Goal: Information Seeking & Learning: Learn about a topic

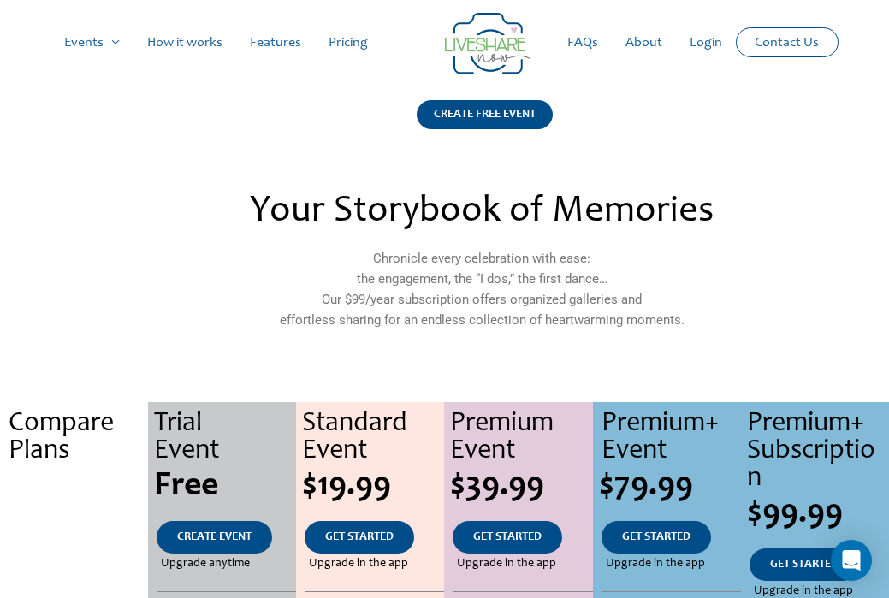
click at [764, 36] on link "Contact Us" at bounding box center [787, 42] width 92 height 28
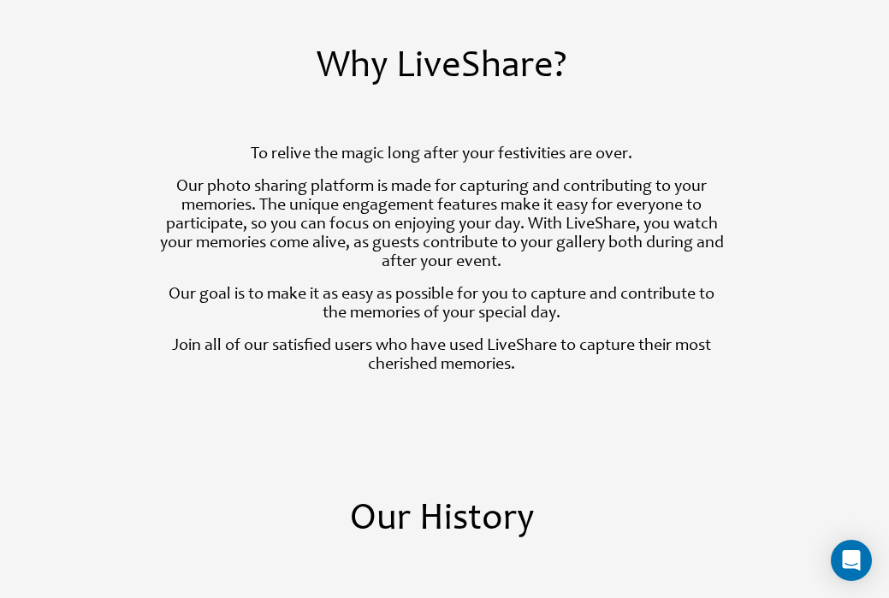
scroll to position [549, 0]
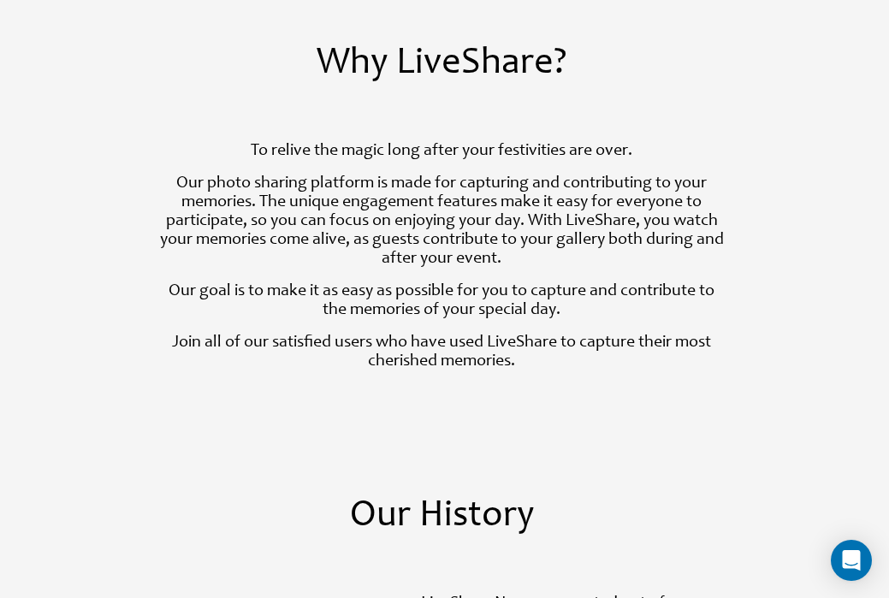
click at [490, 218] on p "Our photo sharing platform is made for capturing and contributing to your memor…" at bounding box center [442, 222] width 572 height 94
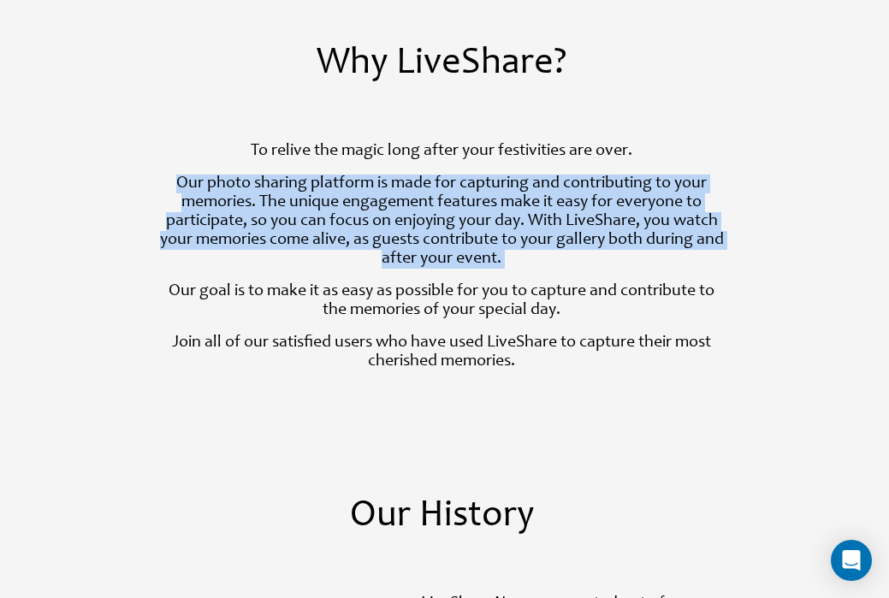
click at [495, 229] on p "Our photo sharing platform is made for capturing and contributing to your memor…" at bounding box center [442, 222] width 572 height 94
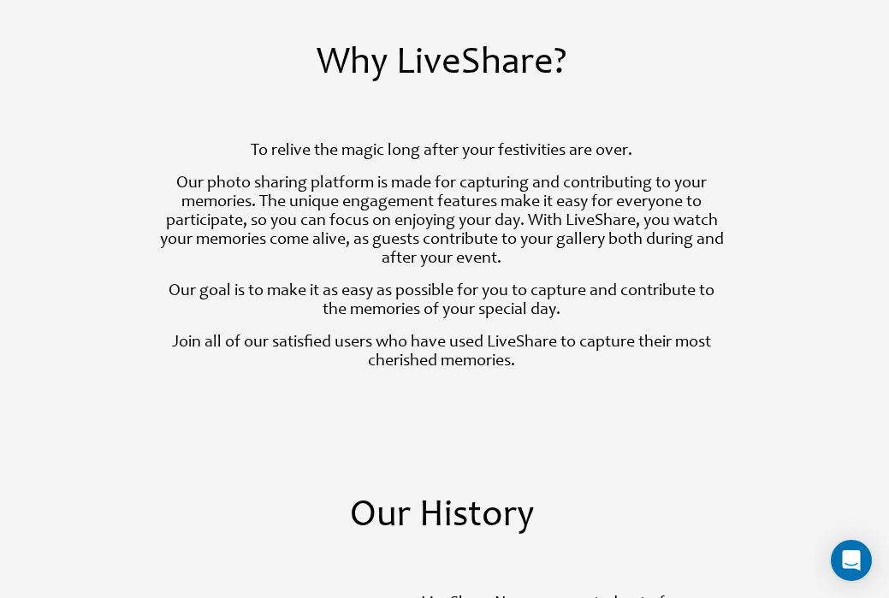
click at [495, 229] on p "Our photo sharing platform is made for capturing and contributing to your memor…" at bounding box center [442, 222] width 572 height 94
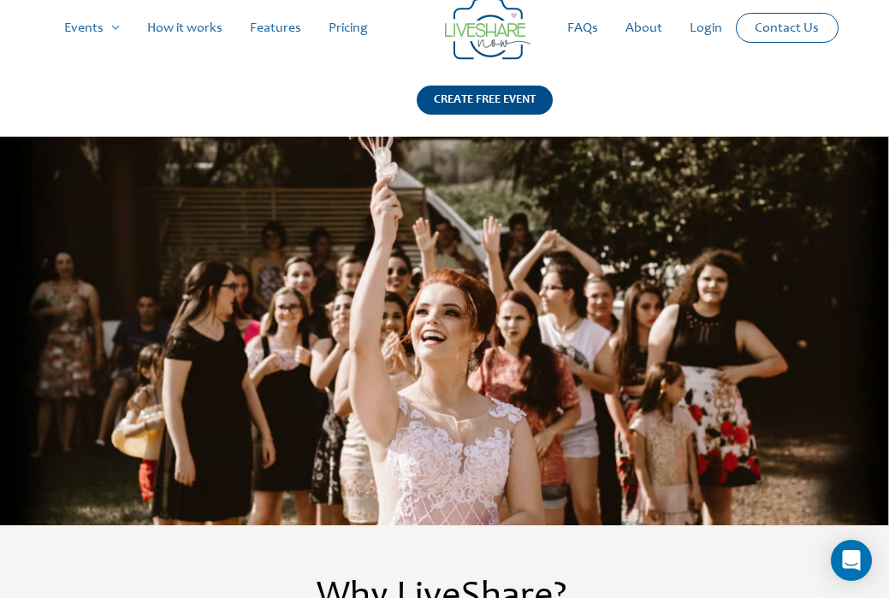
scroll to position [0, 0]
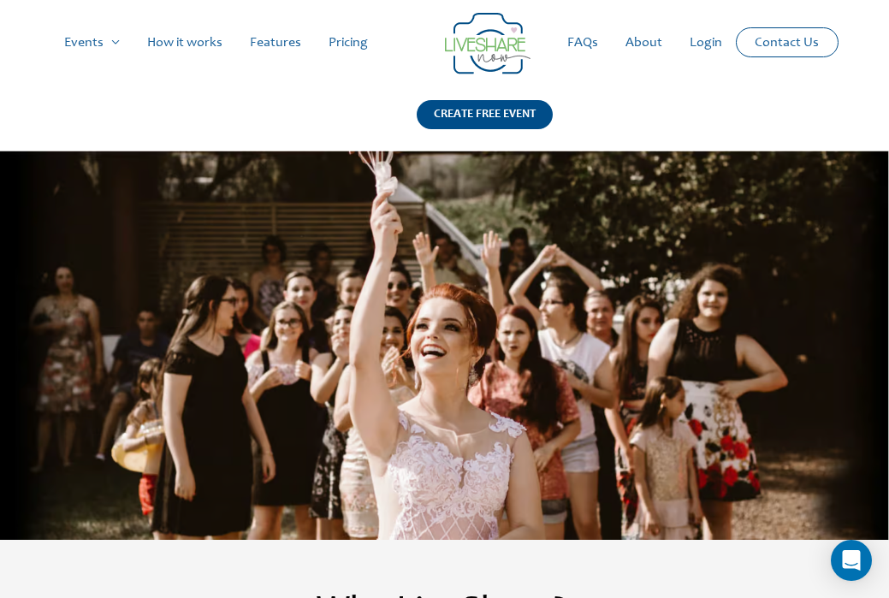
click at [268, 42] on link "Features" at bounding box center [275, 42] width 79 height 55
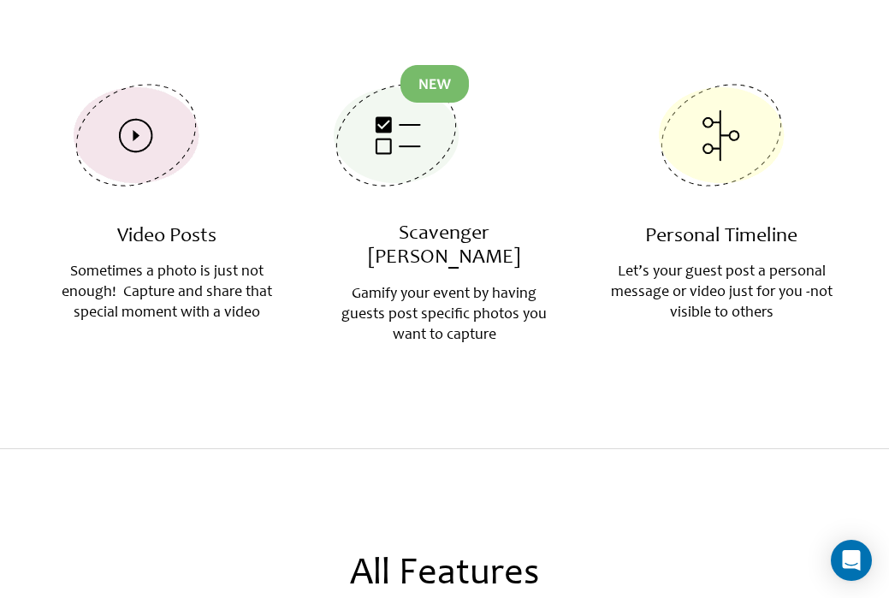
scroll to position [674, 0]
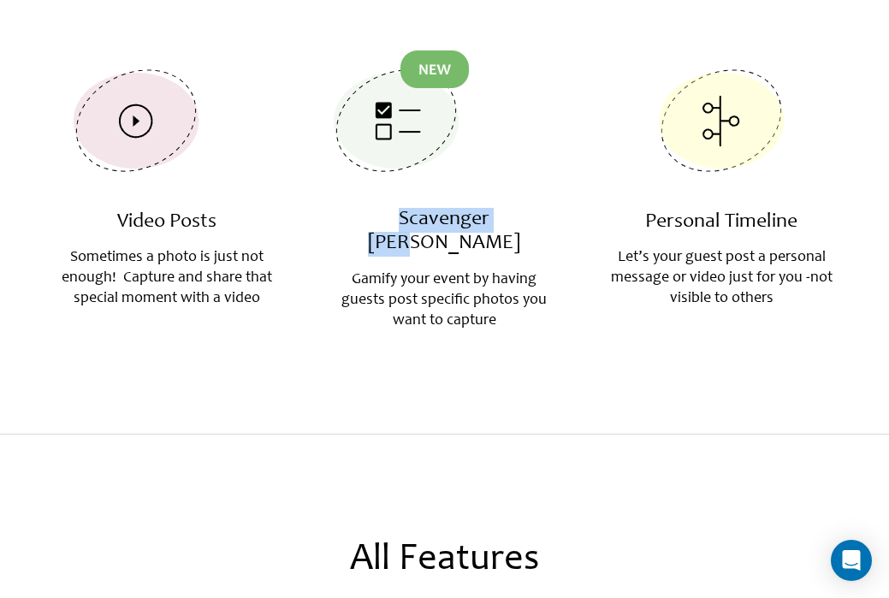
drag, startPoint x: 544, startPoint y: 209, endPoint x: 366, endPoint y: 227, distance: 178.9
click at [365, 227] on h3 "Scavenger Hunt" at bounding box center [444, 233] width 221 height 50
copy link "Scavenger Hunt"
click at [749, 349] on section "Newest Features Video Posts Sometimes a photo is just not enough! Capture and s…" at bounding box center [444, 145] width 889 height 582
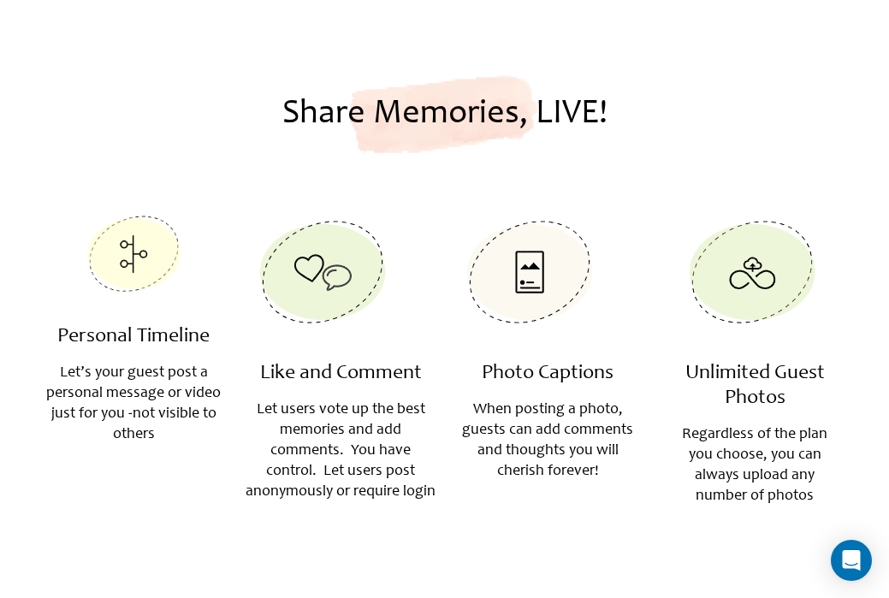
scroll to position [2691, 0]
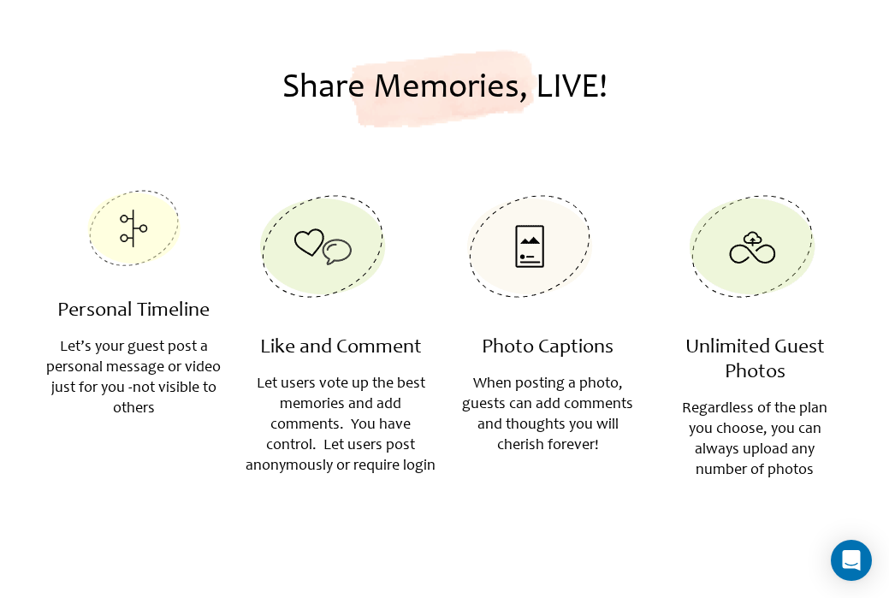
click at [330, 374] on p "Let users vote up the best memories and add comments. You have control. Let use…" at bounding box center [341, 425] width 190 height 103
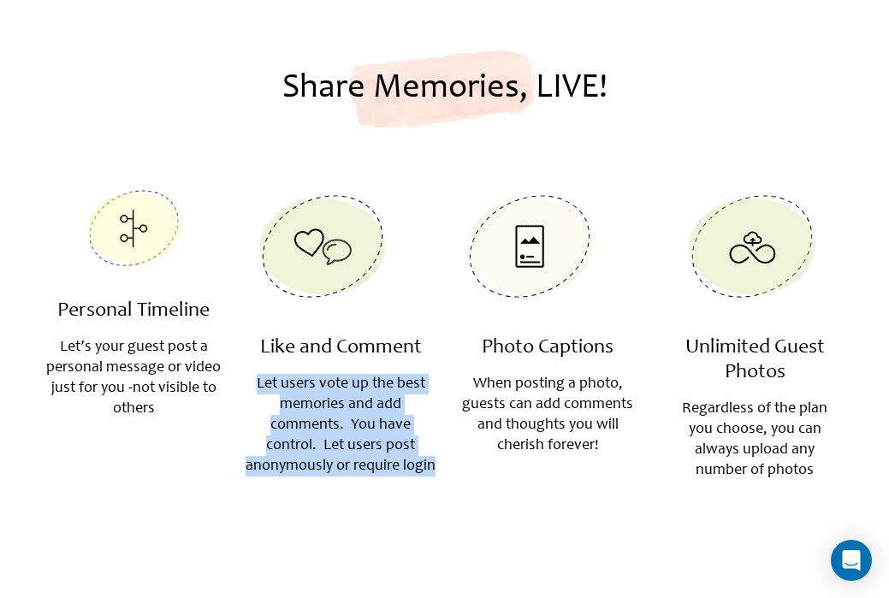
click at [330, 374] on p "Let users vote up the best memories and add comments. You have control. Let use…" at bounding box center [341, 425] width 190 height 103
click at [327, 391] on p "Let users vote up the best memories and add comments. You have control. Let use…" at bounding box center [341, 425] width 190 height 103
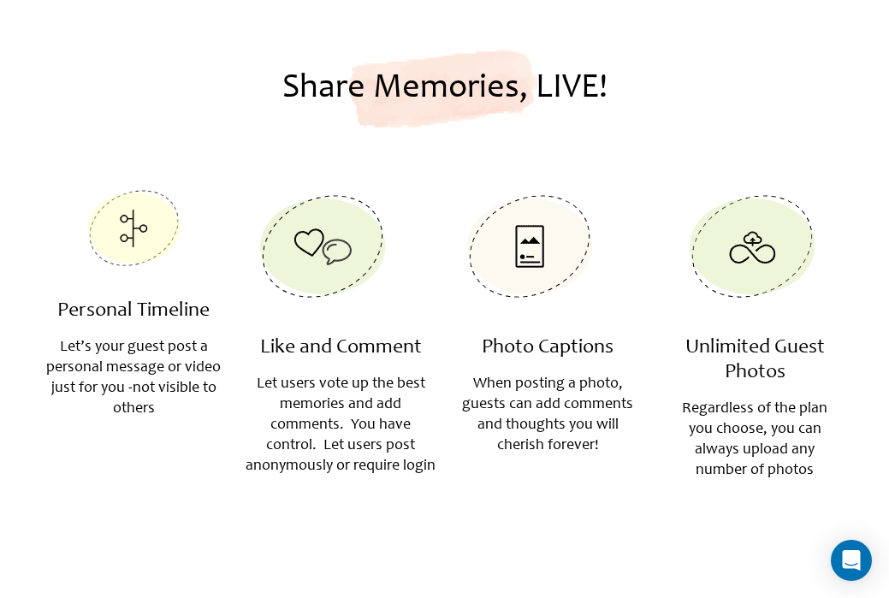
click at [327, 391] on p "Let users vote up the best memories and add comments. You have control. Let use…" at bounding box center [341, 425] width 190 height 103
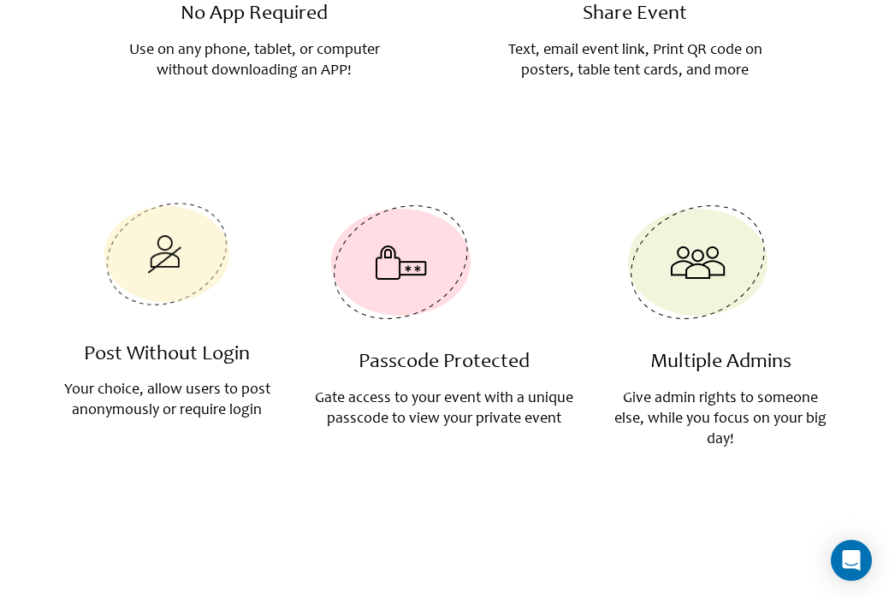
scroll to position [3654, 0]
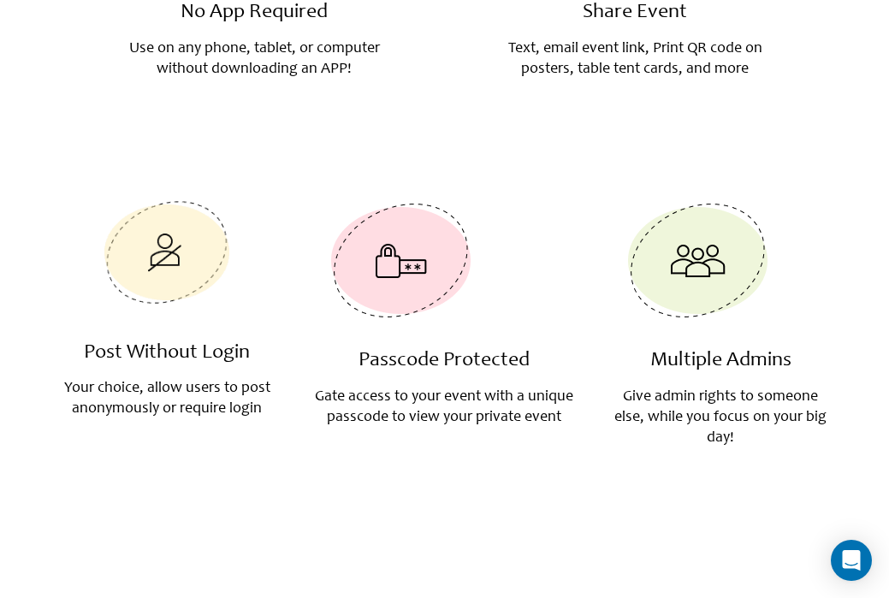
click at [408, 387] on p "Gate access to your event with a unique passcode to view your private event" at bounding box center [444, 407] width 259 height 41
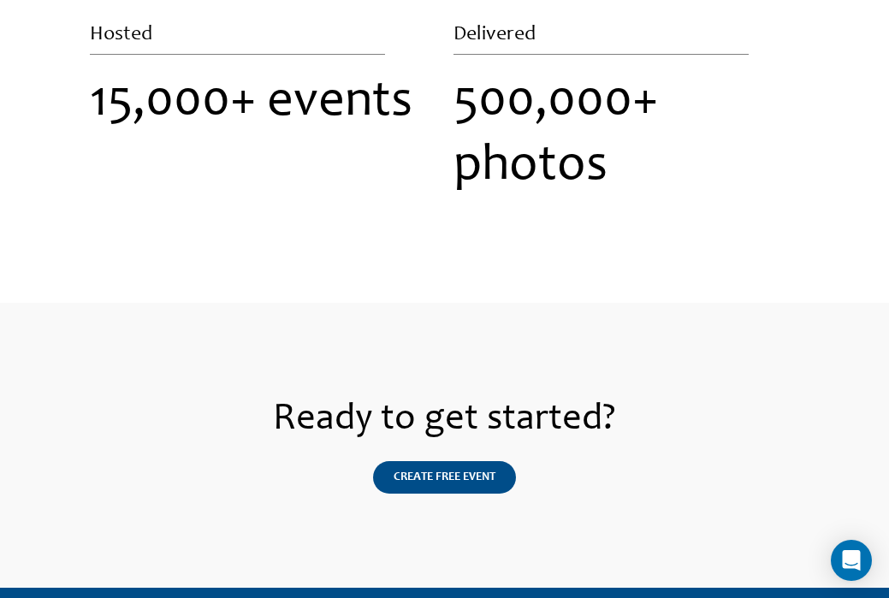
scroll to position [4515, 0]
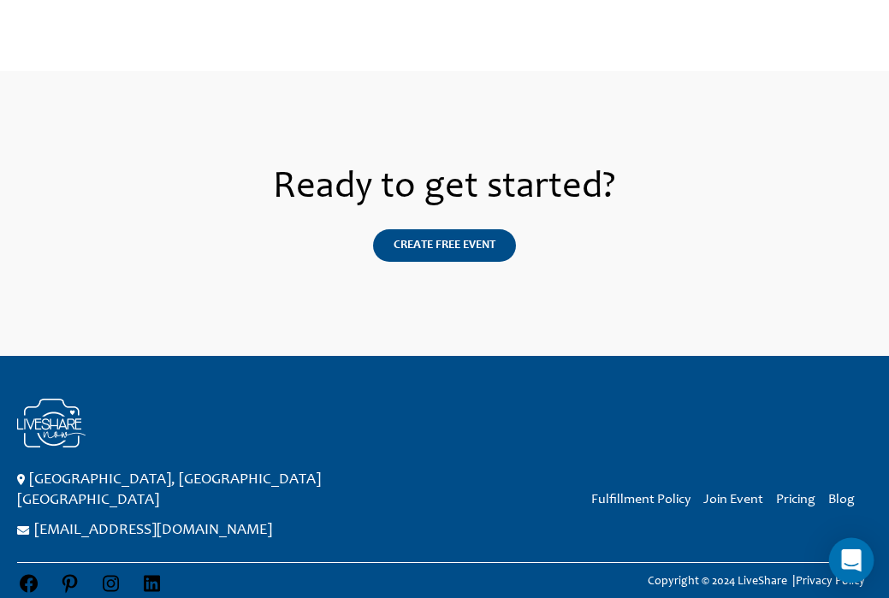
click at [852, 563] on icon "Open Intercom Messenger" at bounding box center [851, 561] width 20 height 22
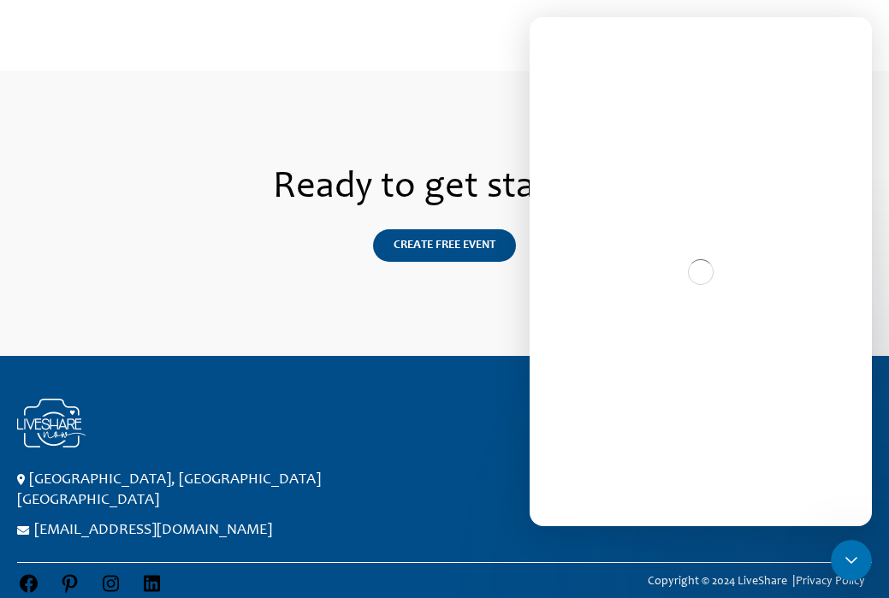
scroll to position [0, 0]
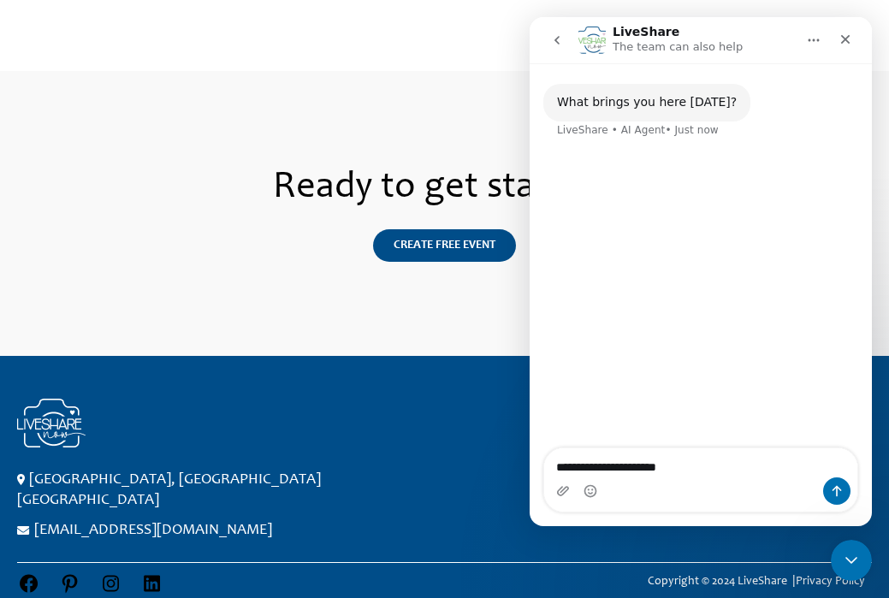
type textarea "**********"
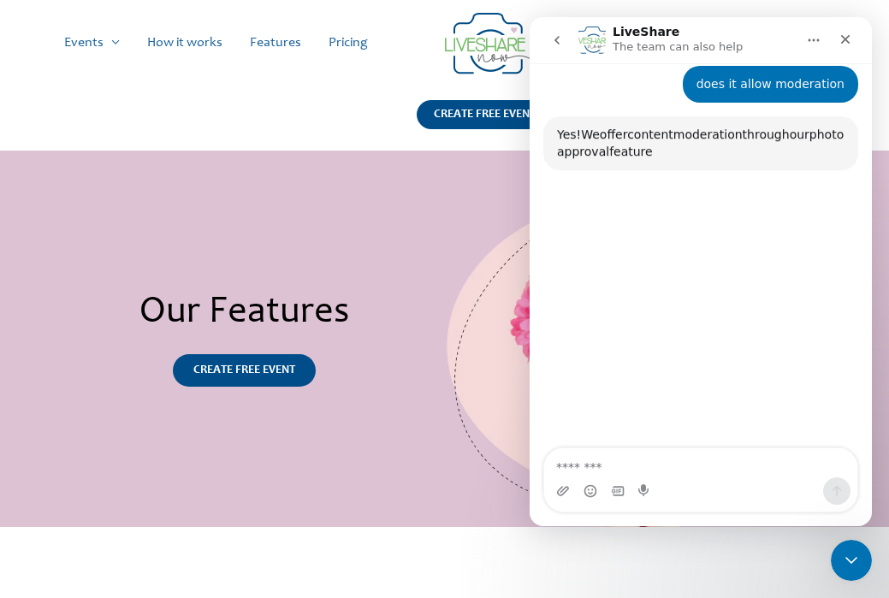
scroll to position [75, 0]
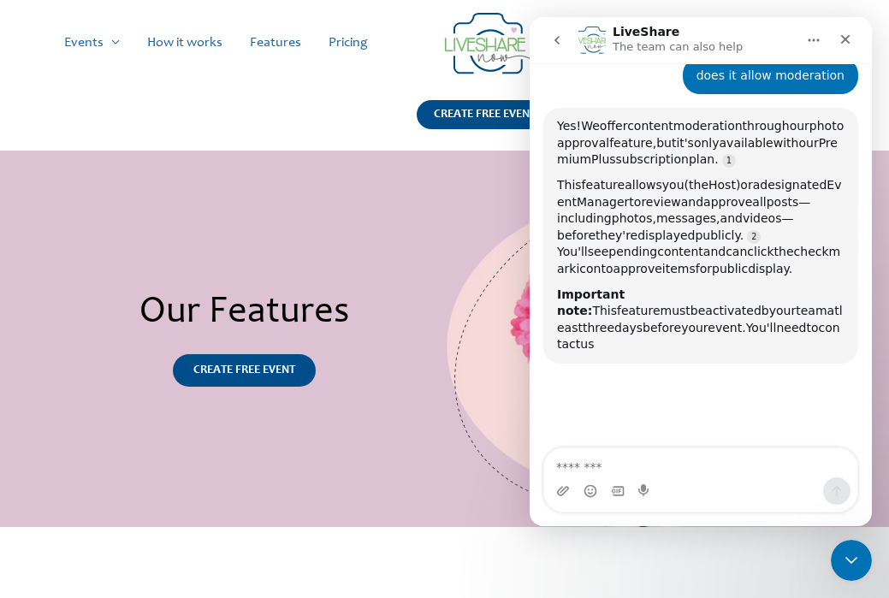
click at [703, 134] on div "Yes! We offer content moderation through our photo approval feature, but it's o…" at bounding box center [701, 143] width 288 height 50
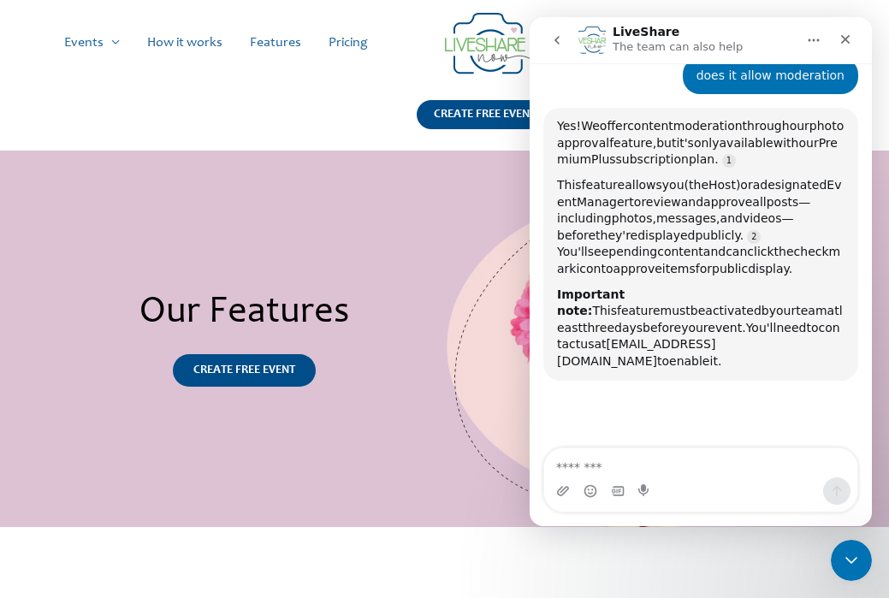
click at [703, 134] on div "Yes! We offer content moderation through our photo approval feature, but it's o…" at bounding box center [701, 143] width 288 height 50
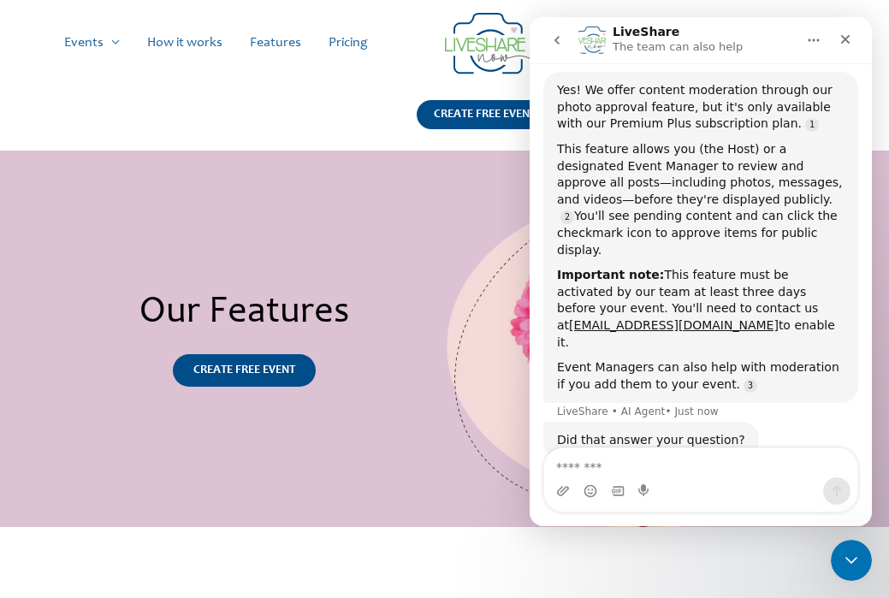
scroll to position [127, 0]
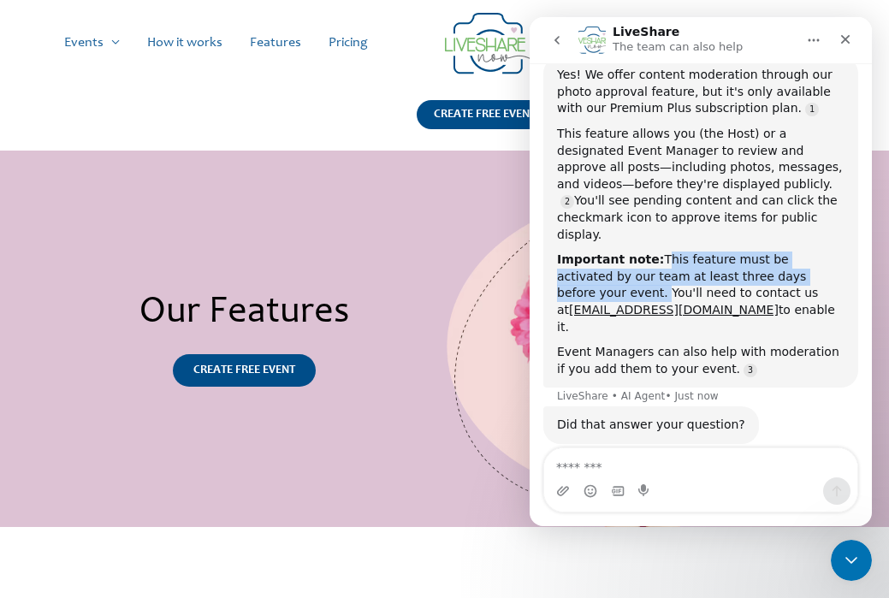
drag, startPoint x: 651, startPoint y: 243, endPoint x: 815, endPoint y: 254, distance: 163.9
click at [815, 254] on div "Important note: This feature must be activated by our team at least three days …" at bounding box center [701, 294] width 288 height 84
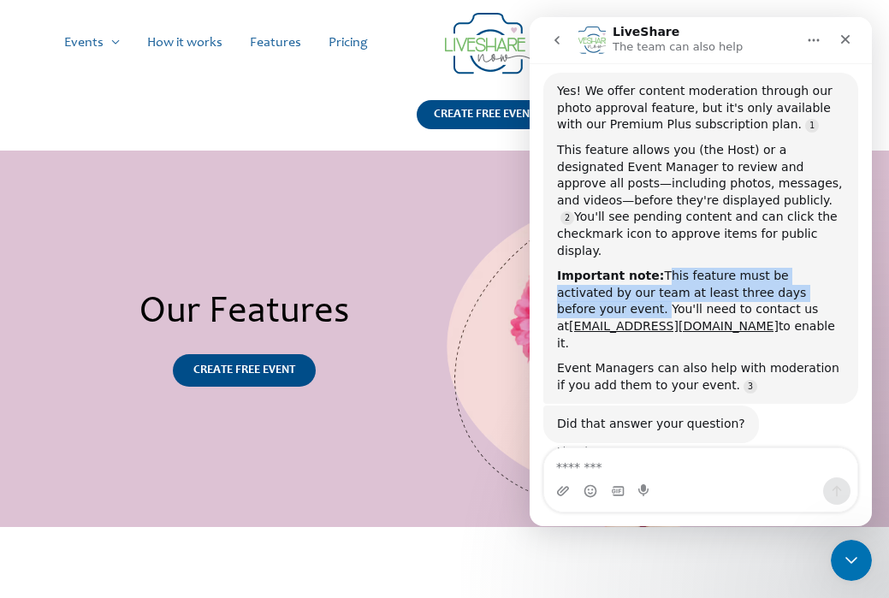
copy div "This feature must be activated by our team at least three days before your even…"
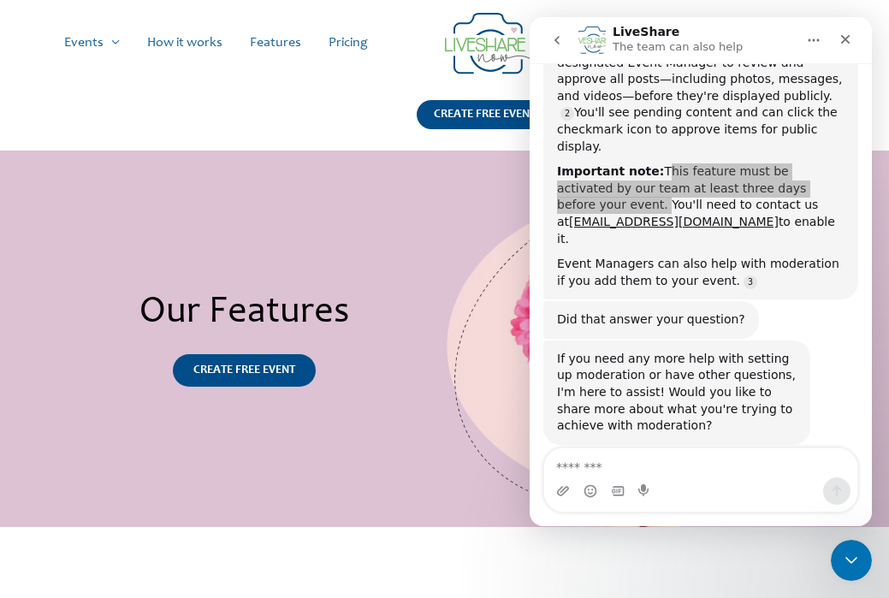
scroll to position [216, 0]
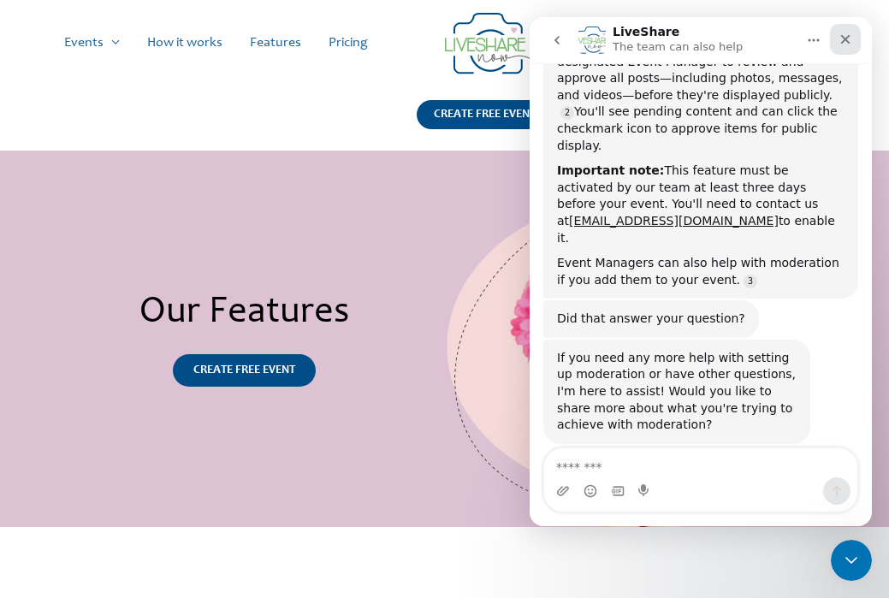
click at [848, 41] on icon "Close" at bounding box center [846, 40] width 14 height 14
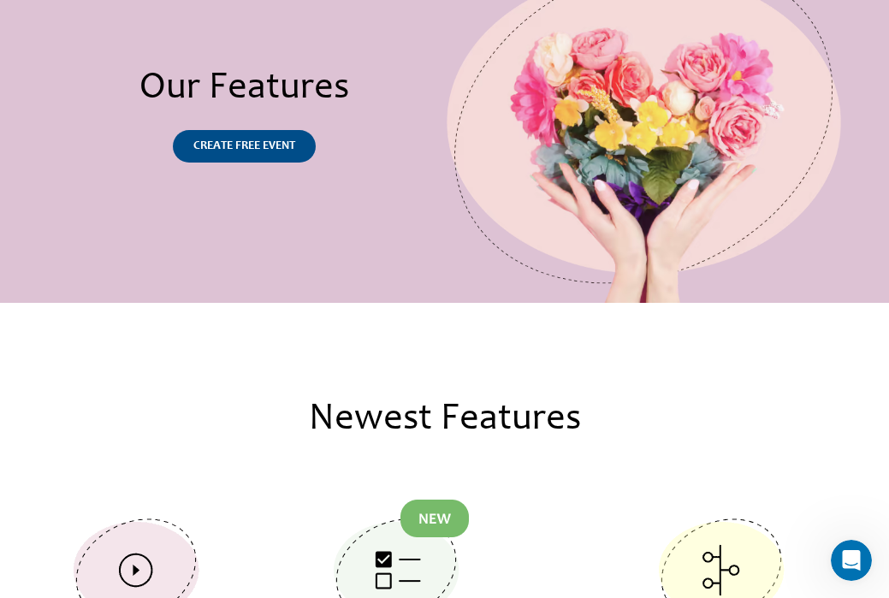
scroll to position [0, 0]
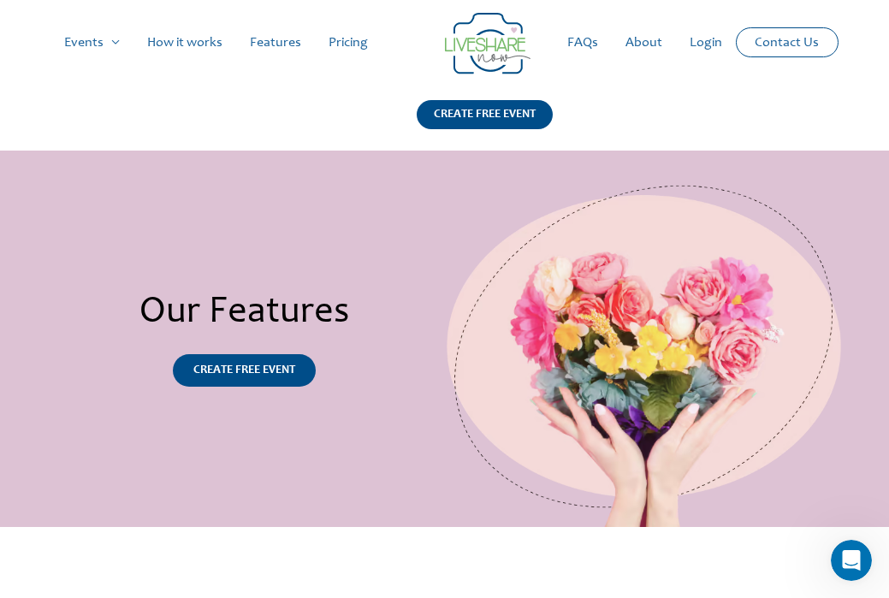
click at [202, 33] on link "How it works" at bounding box center [185, 42] width 103 height 55
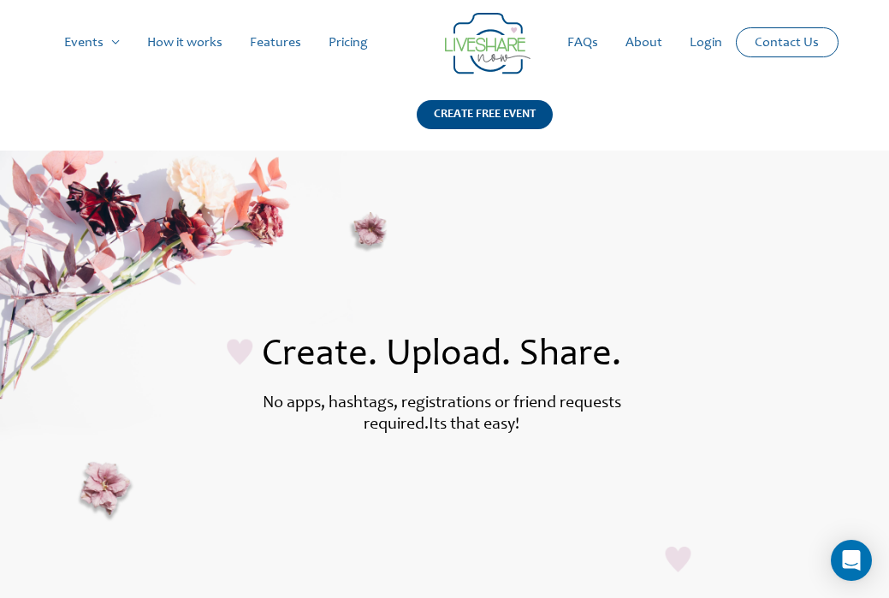
click at [647, 43] on link "About" at bounding box center [644, 42] width 64 height 55
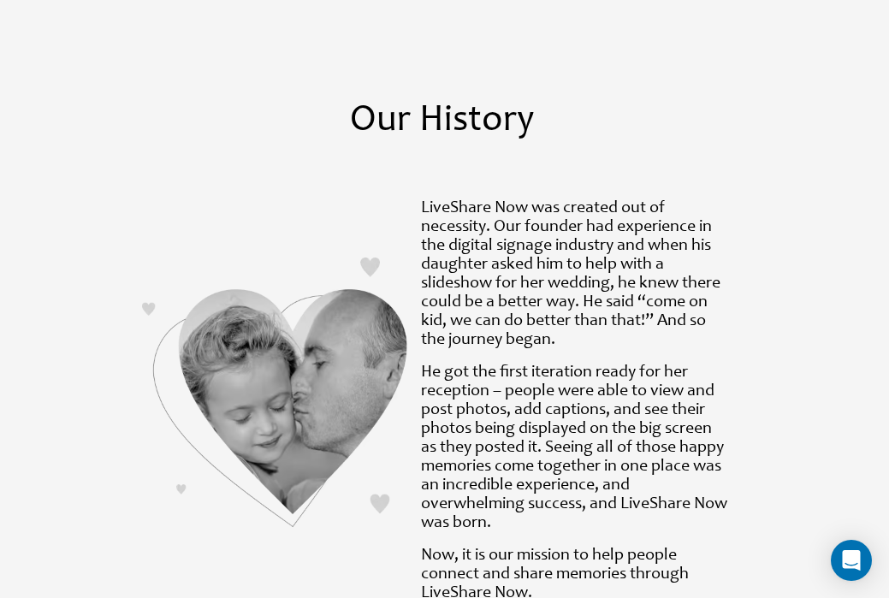
scroll to position [945, 0]
click at [637, 251] on p "LiveShare Now was created out of necessity. Our founder had experience in the d…" at bounding box center [574, 274] width 306 height 151
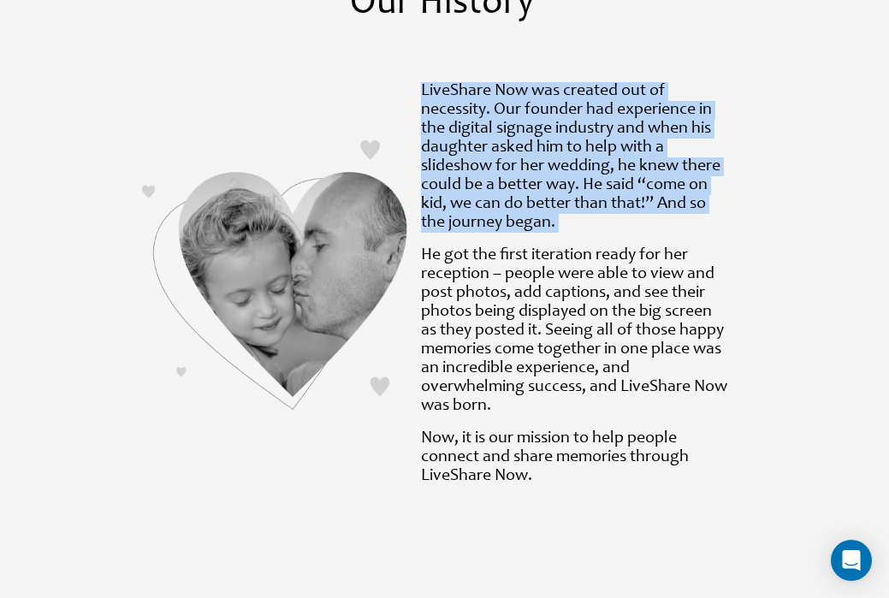
scroll to position [1062, 0]
click at [657, 314] on p "He got the first iteration ready for her reception – people were able to view a…" at bounding box center [574, 330] width 306 height 169
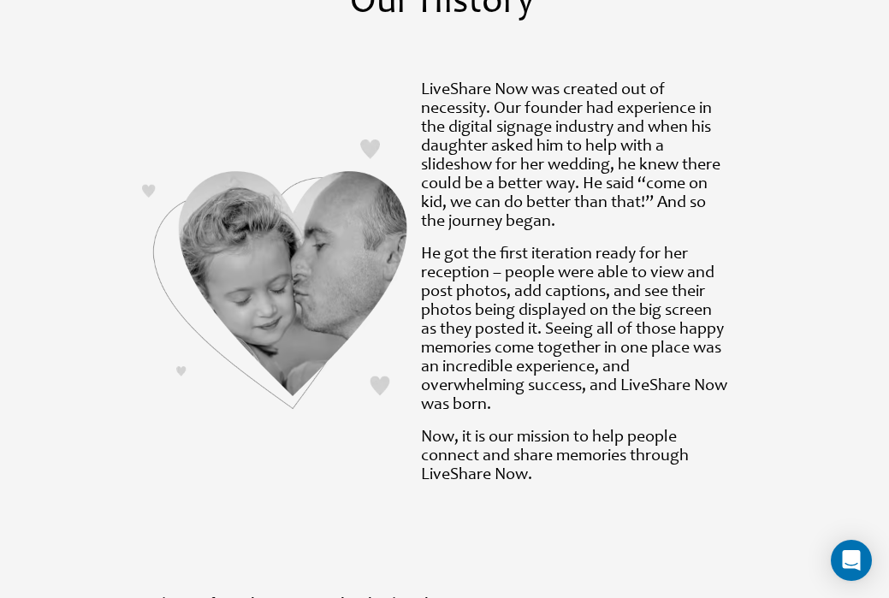
click at [657, 314] on p "He got the first iteration ready for her reception – people were able to view a…" at bounding box center [574, 330] width 306 height 169
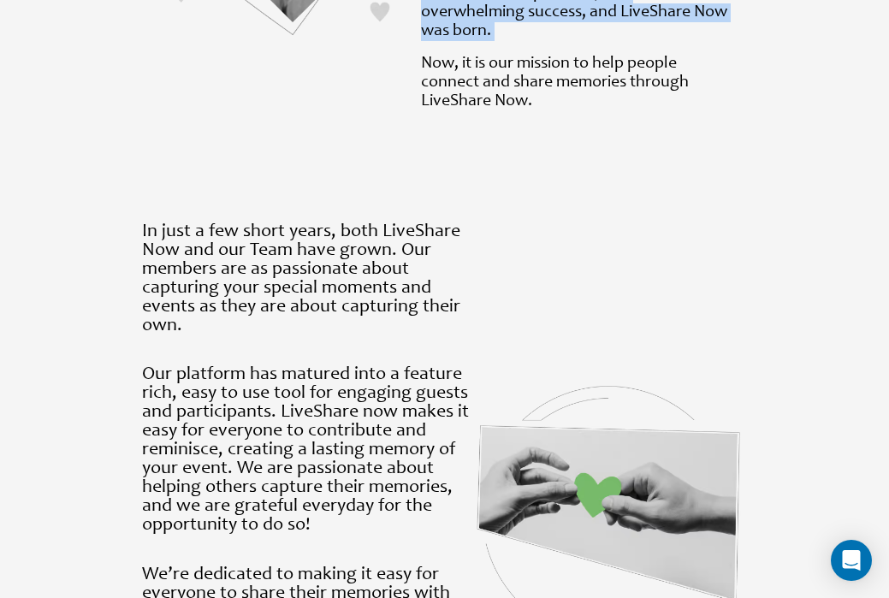
scroll to position [1471, 0]
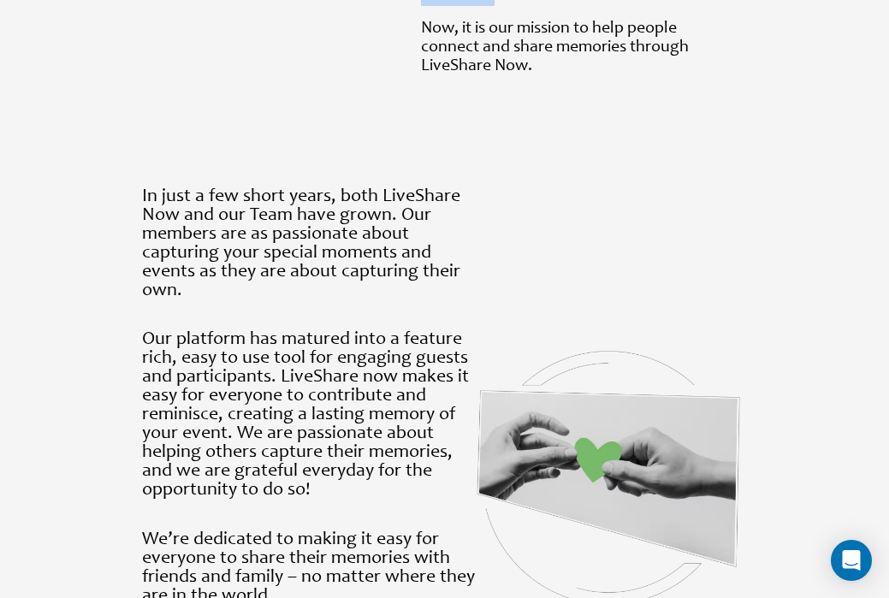
click at [395, 255] on p "In just a few short years, both LiveShare Now and our Team have grown. Our memb…" at bounding box center [309, 243] width 334 height 113
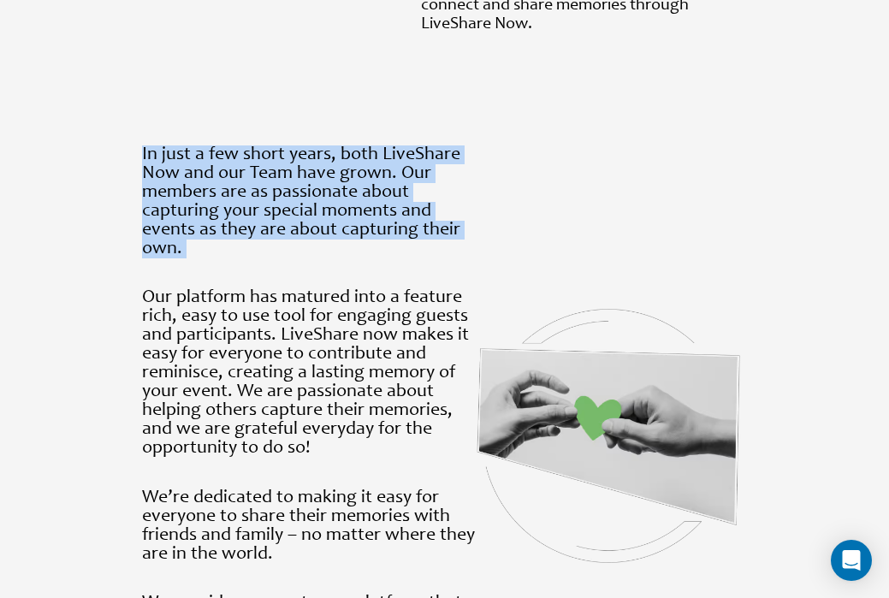
scroll to position [1524, 0]
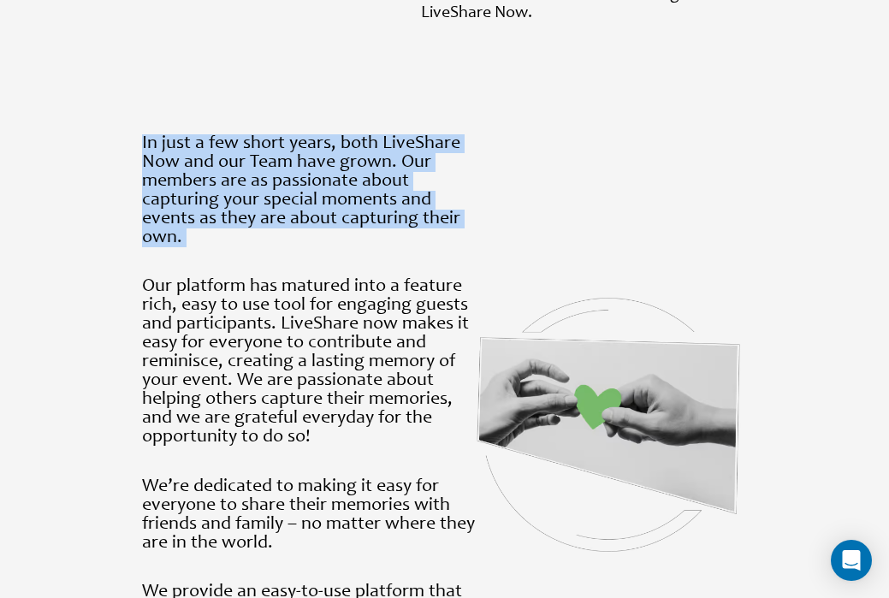
click at [400, 309] on p "Our platform has matured into a feature rich, easy to use tool for engaging gue…" at bounding box center [309, 361] width 334 height 169
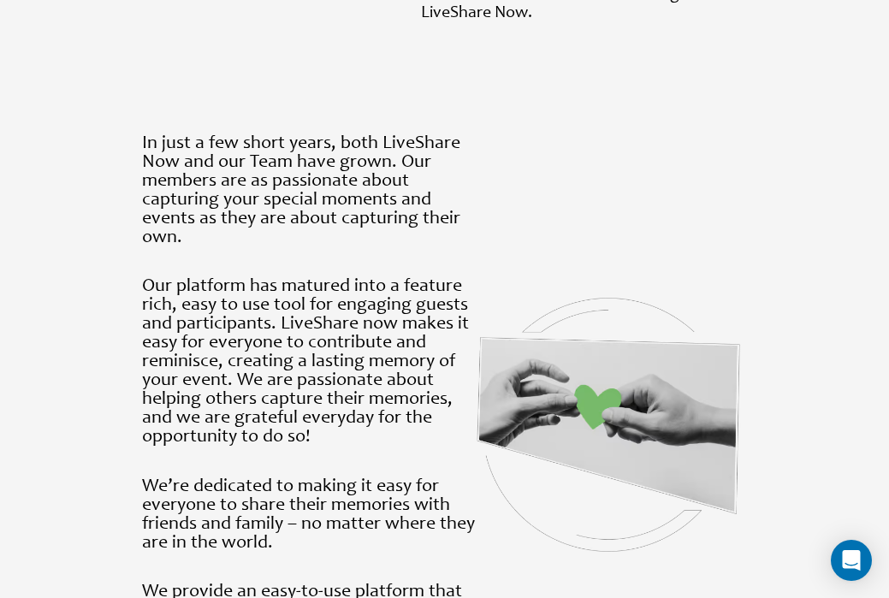
click at [400, 309] on p "Our platform has matured into a feature rich, easy to use tool for engaging gue…" at bounding box center [309, 361] width 334 height 169
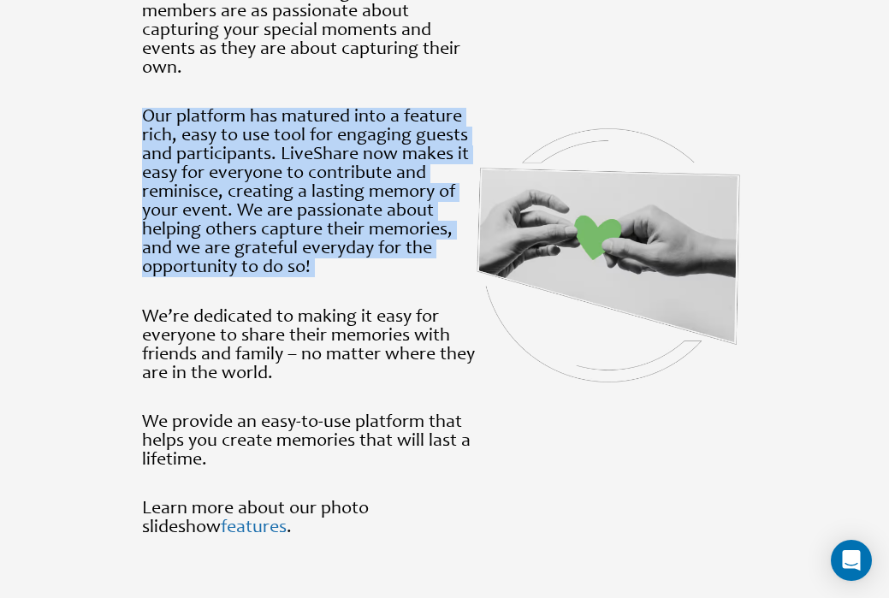
scroll to position [1707, 0]
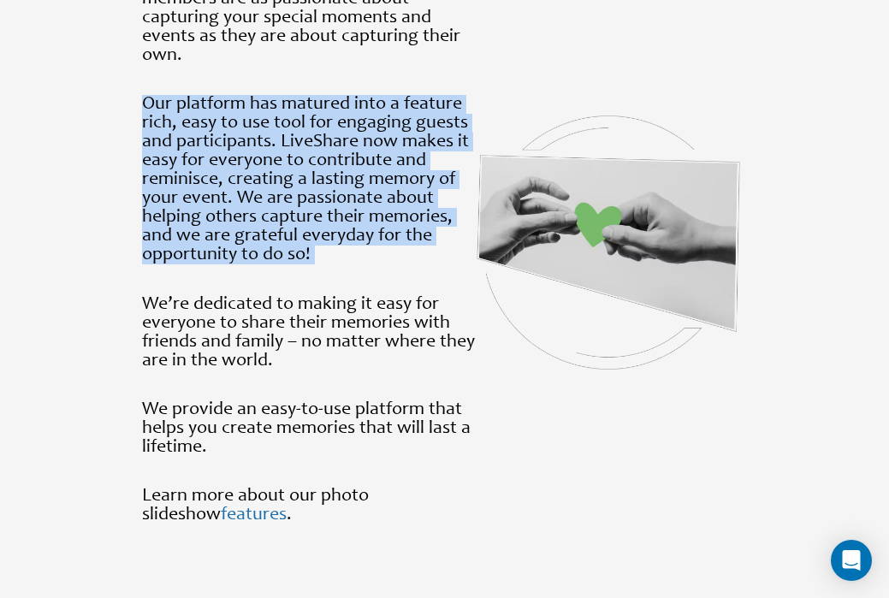
click at [401, 330] on p "We’re dedicated to making it easy for everyone to share their memories with fri…" at bounding box center [309, 332] width 334 height 75
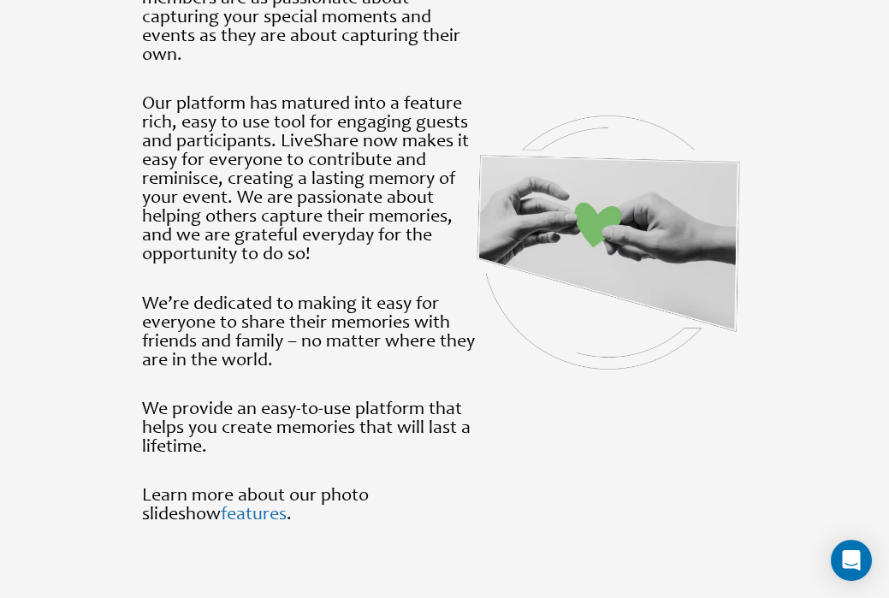
click at [401, 330] on p "We’re dedicated to making it easy for everyone to share their memories with fri…" at bounding box center [309, 332] width 334 height 75
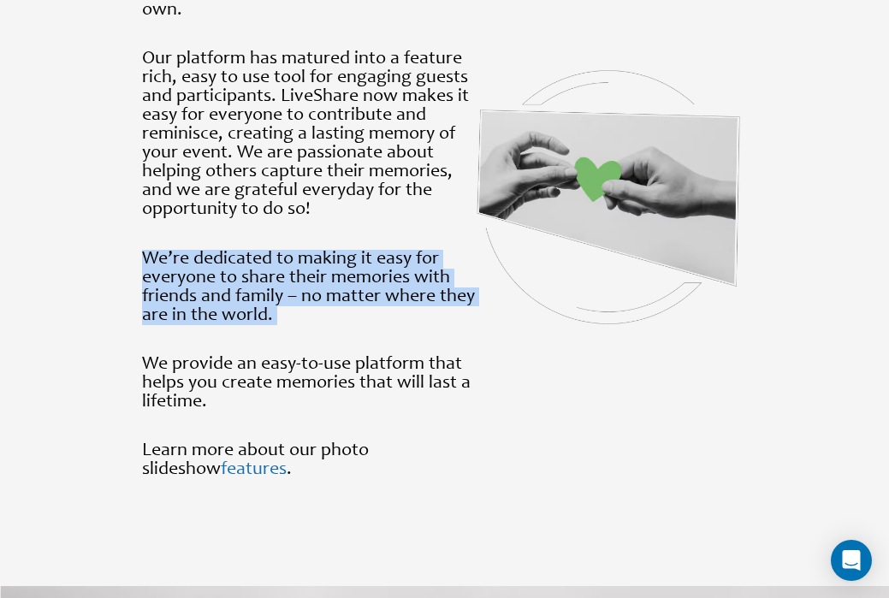
click at [405, 365] on p "We provide an easy-to-use platform that helps you create memories that will las…" at bounding box center [309, 383] width 334 height 56
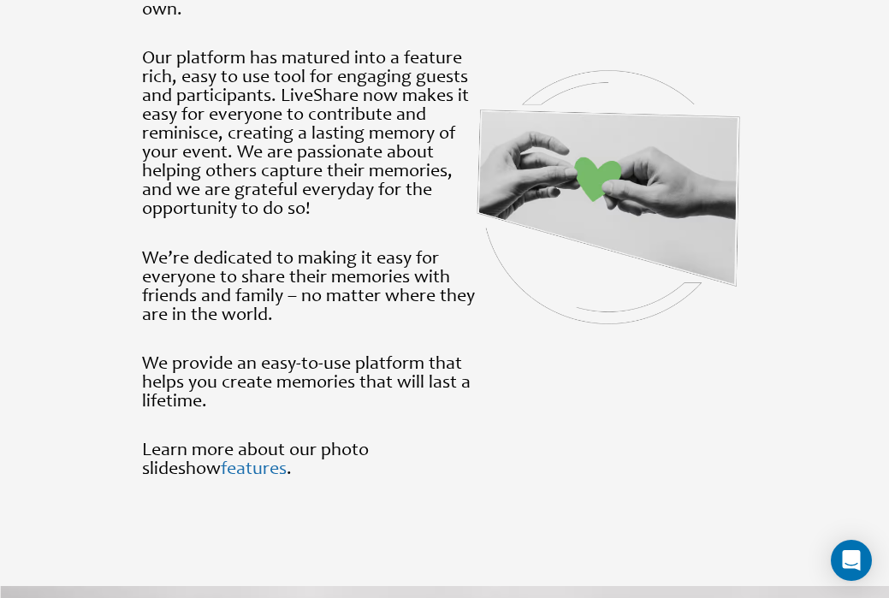
click at [405, 365] on p "We provide an easy-to-use platform that helps you create memories that will las…" at bounding box center [309, 383] width 334 height 56
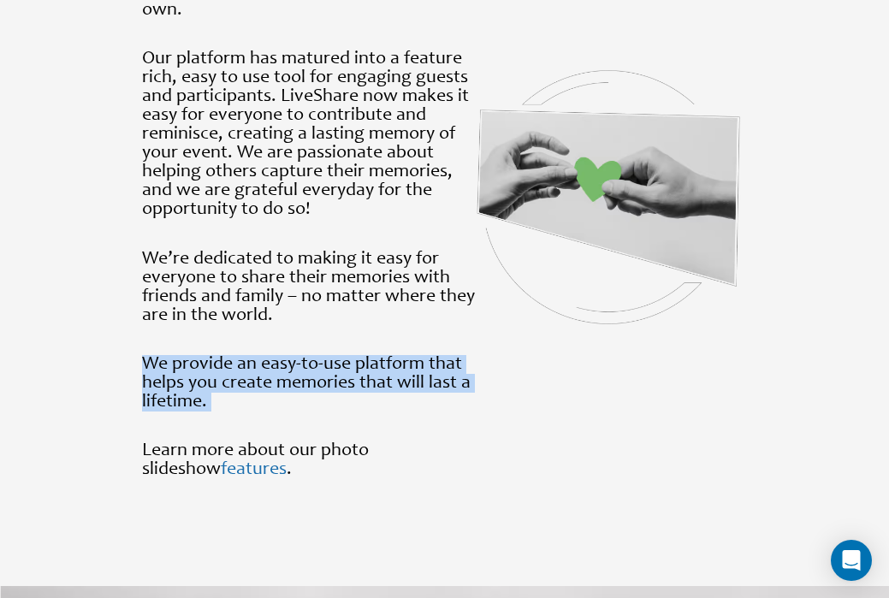
click at [405, 365] on p "We provide an easy-to-use platform that helps you create memories that will las…" at bounding box center [309, 383] width 334 height 56
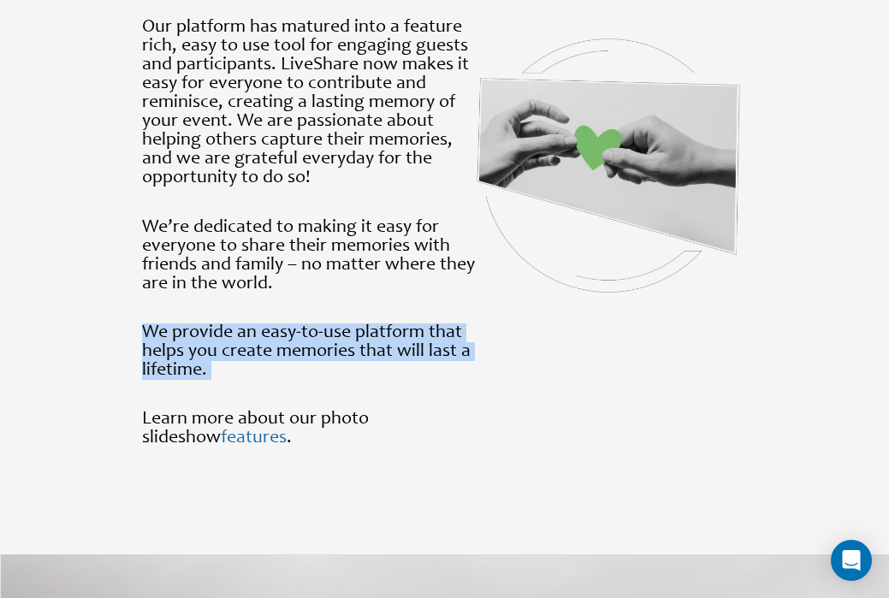
scroll to position [1799, 0]
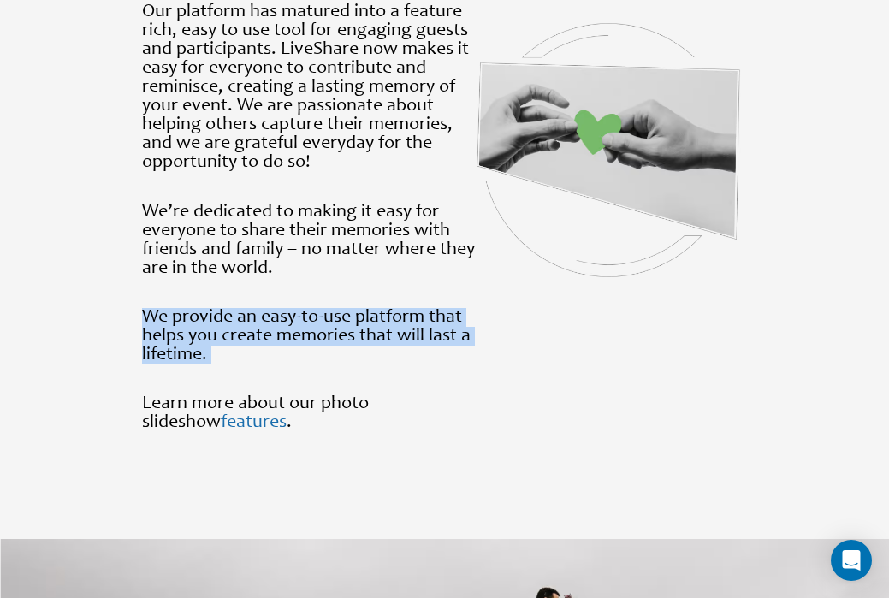
click at [420, 397] on p "Learn more about our photo slideshow features ." at bounding box center [309, 414] width 334 height 38
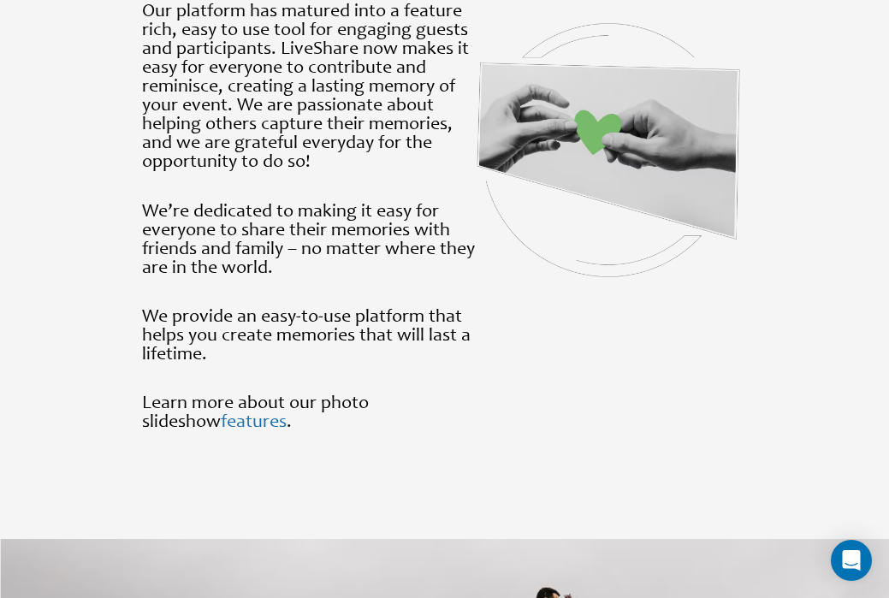
click at [420, 397] on p "Learn more about our photo slideshow features ." at bounding box center [309, 414] width 334 height 38
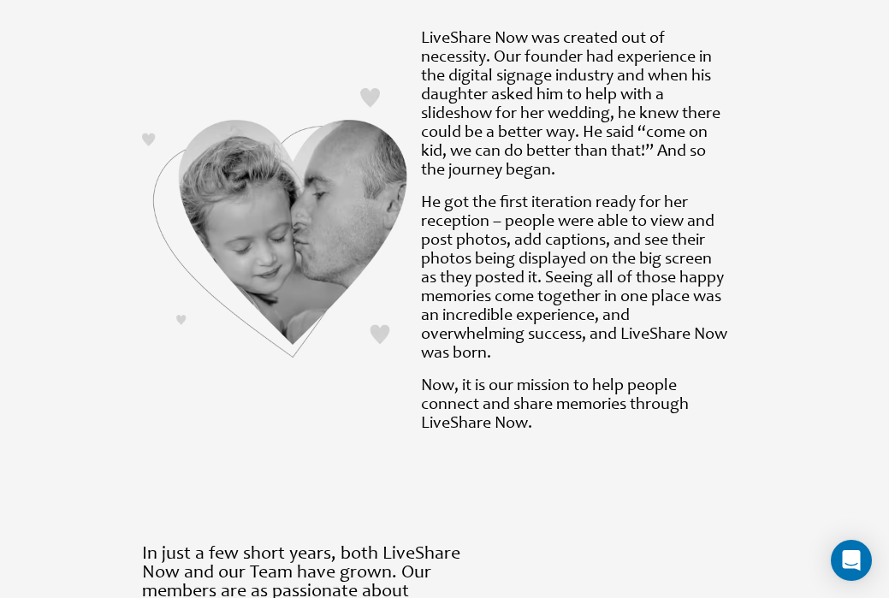
scroll to position [0, 0]
